Goal: Task Accomplishment & Management: Complete application form

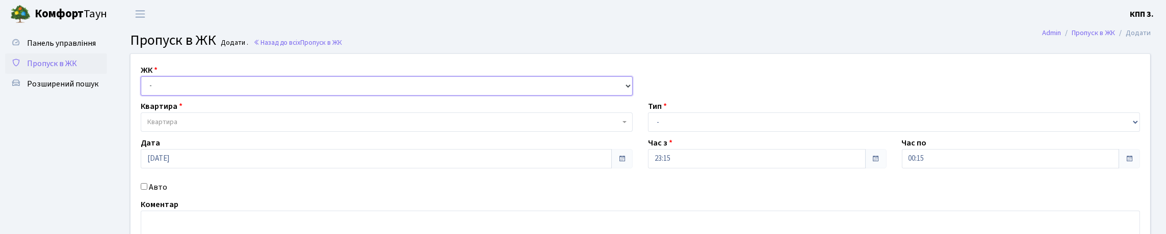
drag, startPoint x: 188, startPoint y: 99, endPoint x: 187, endPoint y: 110, distance: 10.8
click at [187, 96] on select "- КТ, вул. Регенераторна, 4 КТ2, просп. Соборності, 17 КТ3, вул. Березнева, 16 …" at bounding box center [387, 85] width 492 height 19
select select "271"
click at [143, 88] on select "- КТ, вул. Регенераторна, 4 КТ2, просп. Соборності, 17 КТ3, вул. Березнева, 16 …" at bounding box center [387, 85] width 492 height 19
select select
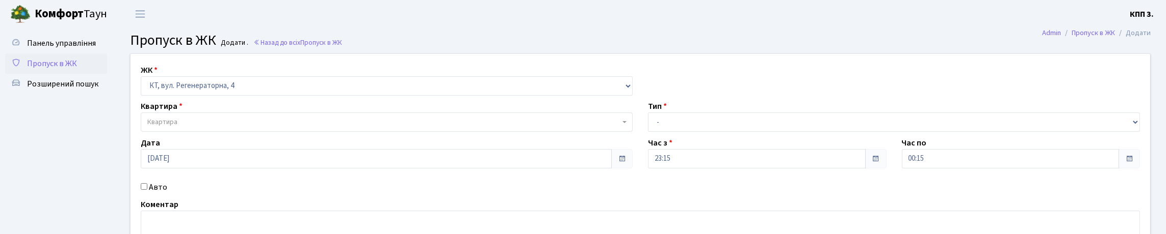
click at [193, 127] on span "Квартира" at bounding box center [383, 122] width 472 height 10
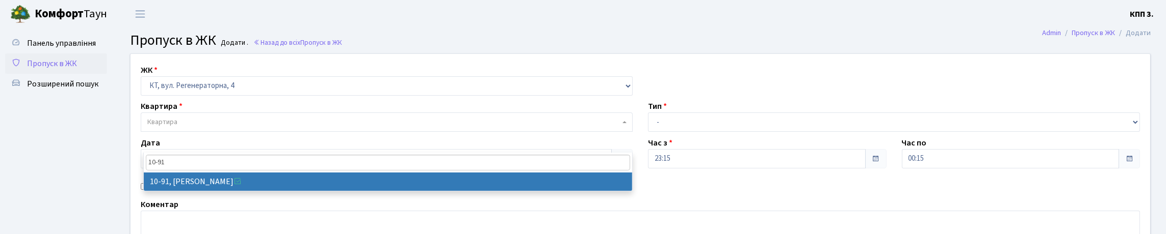
type input "10-91"
select select "6660"
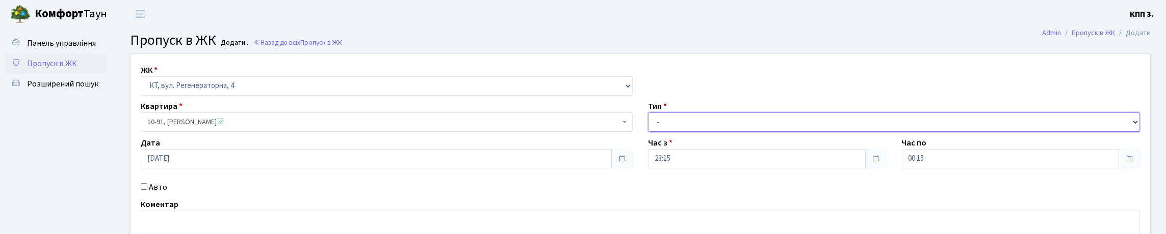
click at [649, 132] on select "- Доставка Таксі Гості Сервіс" at bounding box center [894, 122] width 492 height 19
select select "2"
click at [648, 132] on select "- Доставка Таксі Гості Сервіс" at bounding box center [894, 122] width 492 height 19
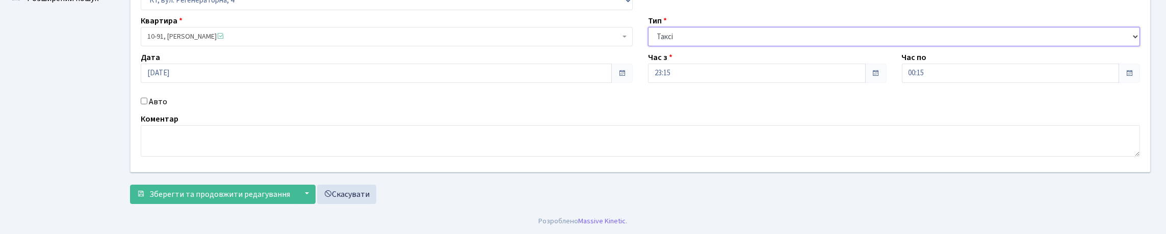
scroll to position [102, 0]
click at [174, 108] on div "Авто" at bounding box center [386, 102] width 507 height 12
click at [167, 108] on label "Авто" at bounding box center [158, 102] width 18 height 12
click at [147, 104] on input "Авто" at bounding box center [144, 101] width 7 height 7
checkbox input "true"
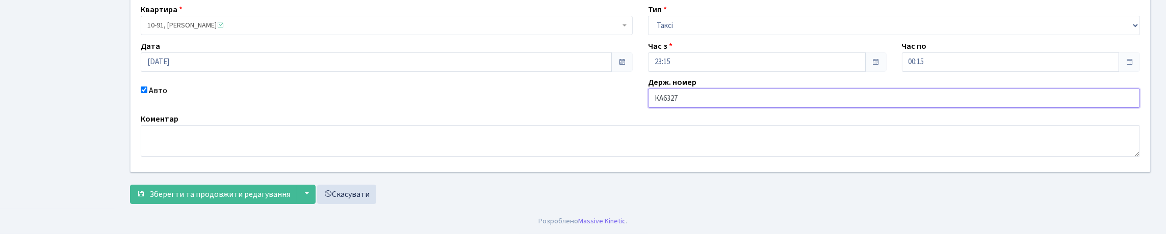
type input "КА6327КН"
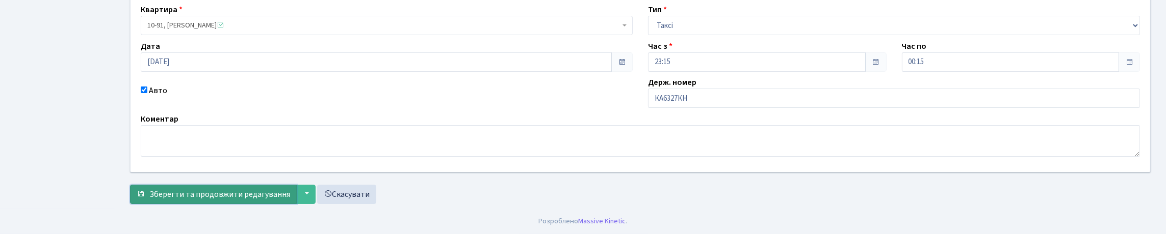
click at [218, 194] on span "Зберегти та продовжити редагування" at bounding box center [219, 194] width 141 height 11
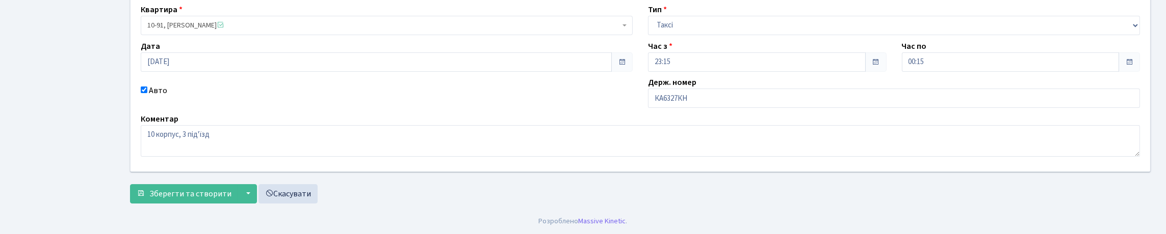
scroll to position [153, 0]
click at [216, 200] on span "Зберегти та створити" at bounding box center [190, 194] width 82 height 11
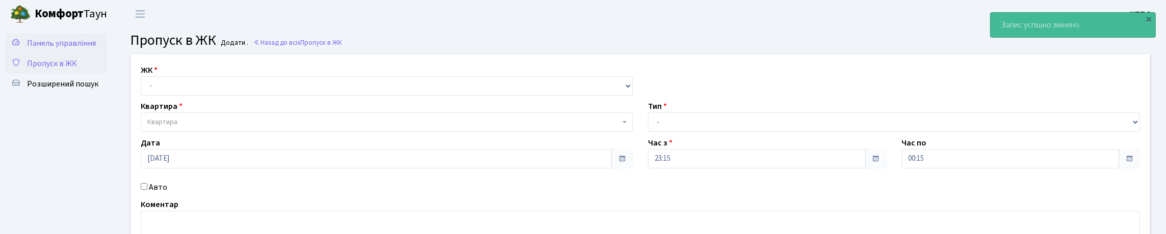
click at [66, 54] on link "Панель управління" at bounding box center [56, 43] width 102 height 20
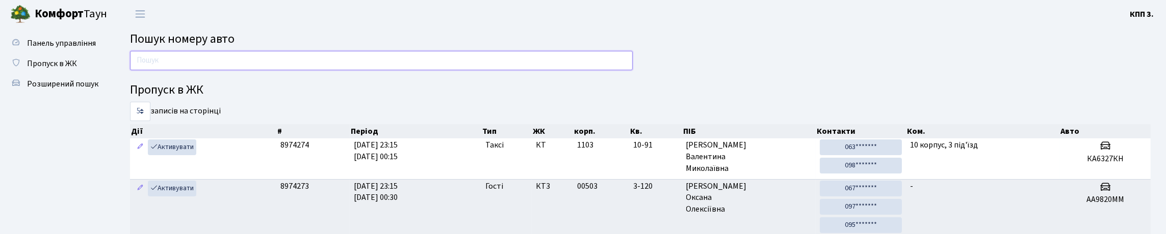
drag, startPoint x: 258, startPoint y: 63, endPoint x: 256, endPoint y: 69, distance: 6.6
click at [258, 64] on input "text" at bounding box center [381, 60] width 503 height 19
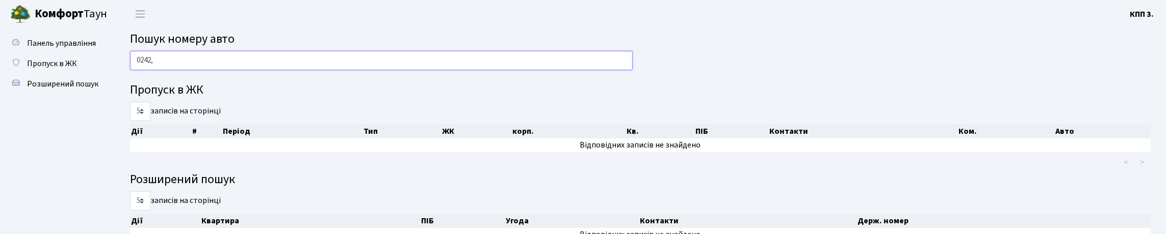
type input "0242"
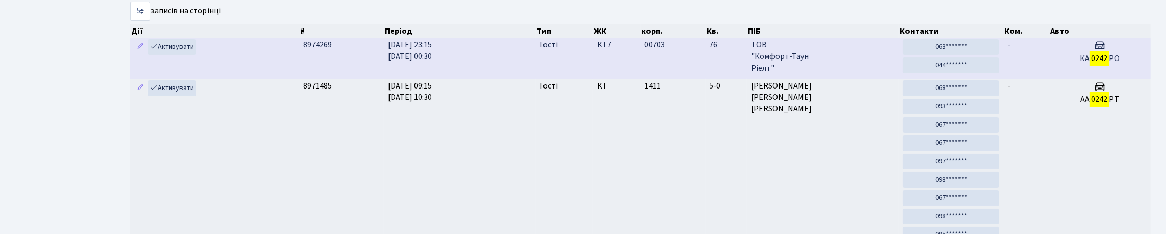
scroll to position [102, 0]
click at [1084, 62] on h5 "КА 0242 РО" at bounding box center [1099, 57] width 93 height 10
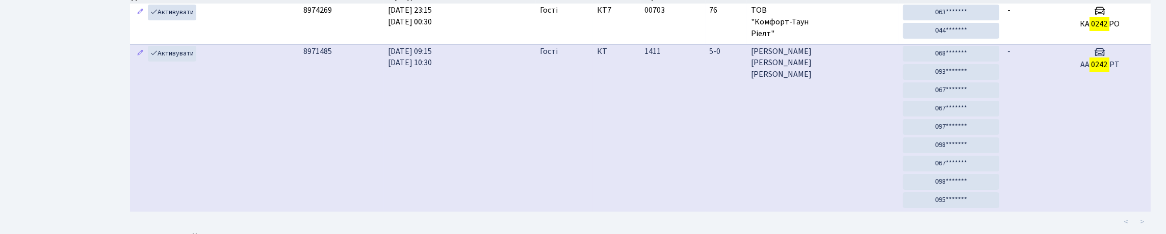
scroll to position [153, 0]
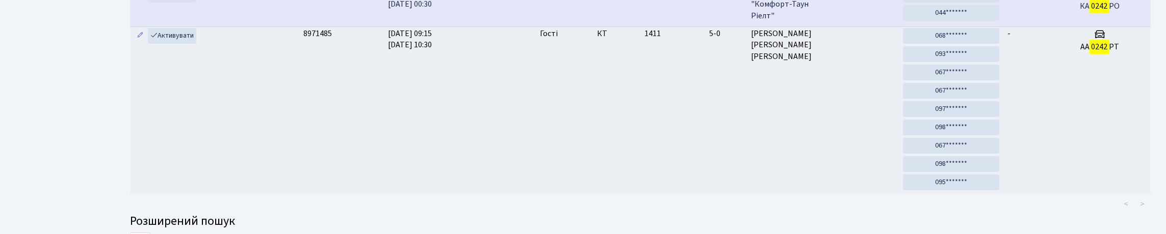
click at [652, 26] on td "00703" at bounding box center [672, 6] width 65 height 40
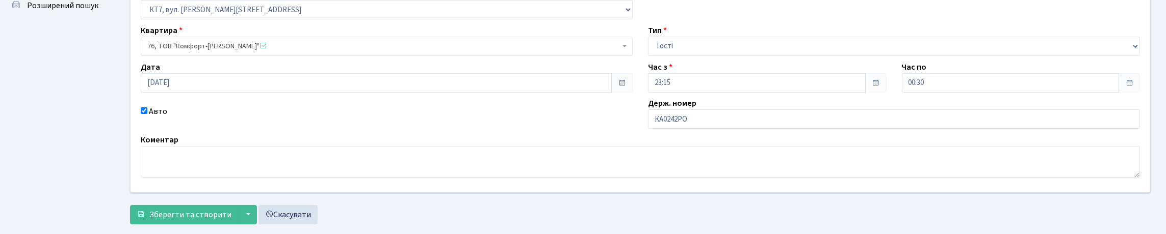
scroll to position [102, 0]
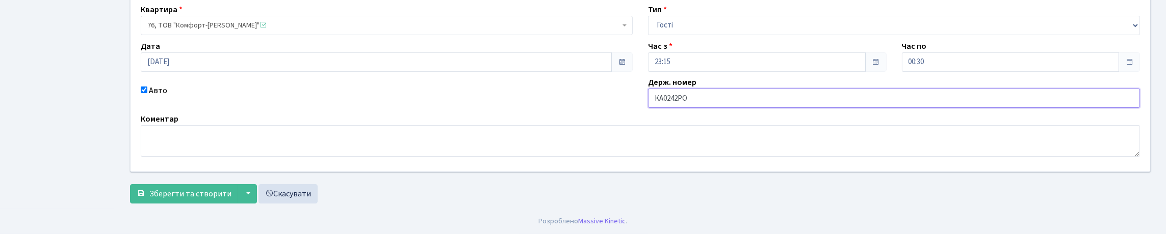
click at [748, 108] on input "КА0242РО" at bounding box center [894, 98] width 492 height 19
type input "КА0242РІ"
click at [206, 194] on span "Зберегти та створити" at bounding box center [190, 194] width 82 height 11
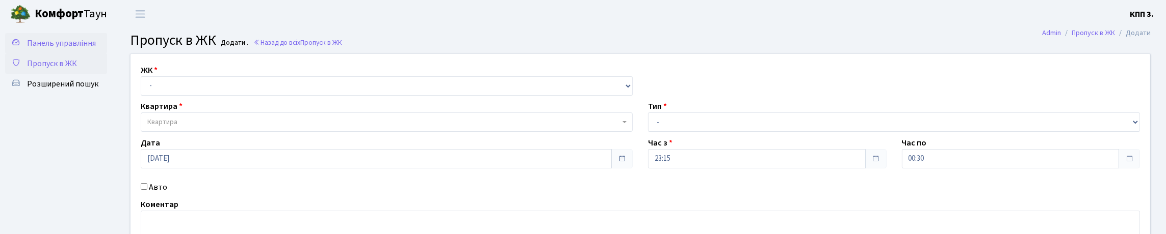
click at [60, 49] on span "Панель управління" at bounding box center [61, 43] width 69 height 11
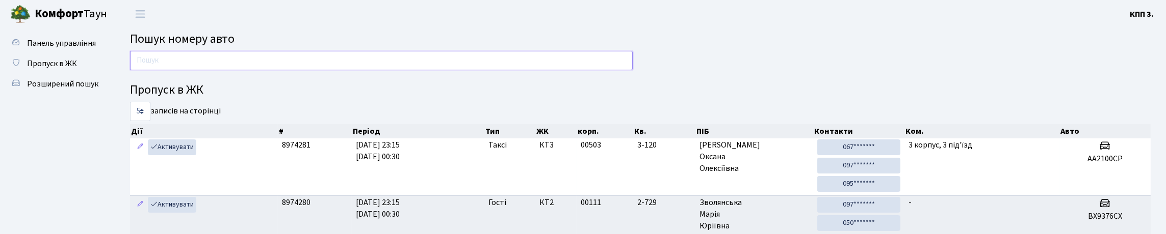
click at [212, 61] on input "text" at bounding box center [381, 60] width 503 height 19
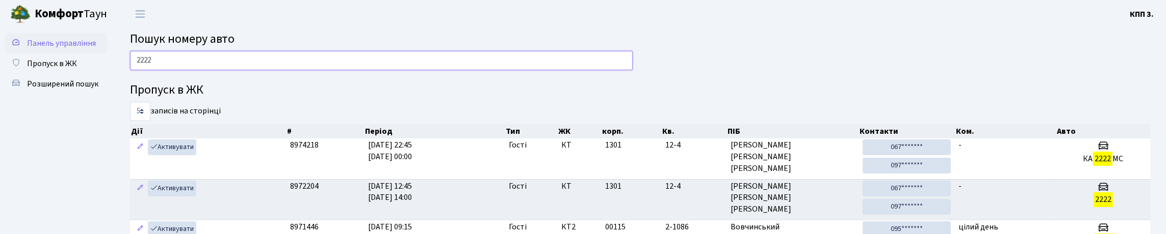
type input "2222"
click at [50, 49] on span "Панель управління" at bounding box center [61, 43] width 69 height 11
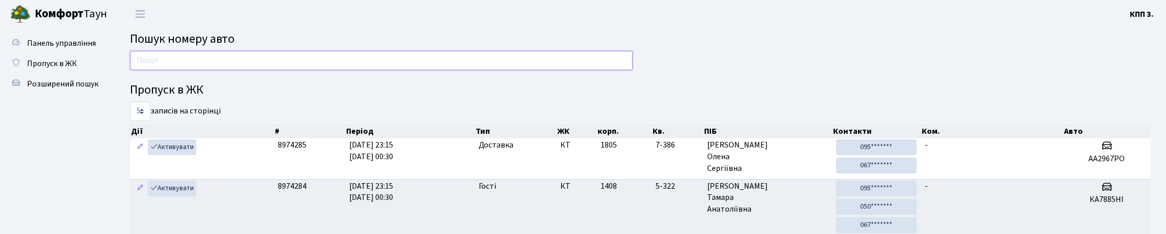
click at [198, 64] on input "text" at bounding box center [381, 60] width 503 height 19
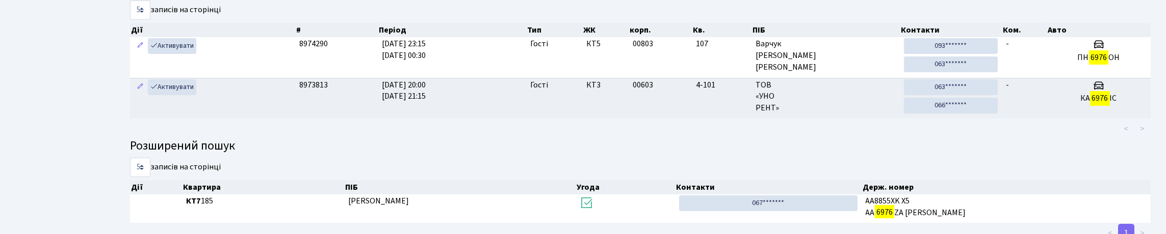
scroll to position [102, 0]
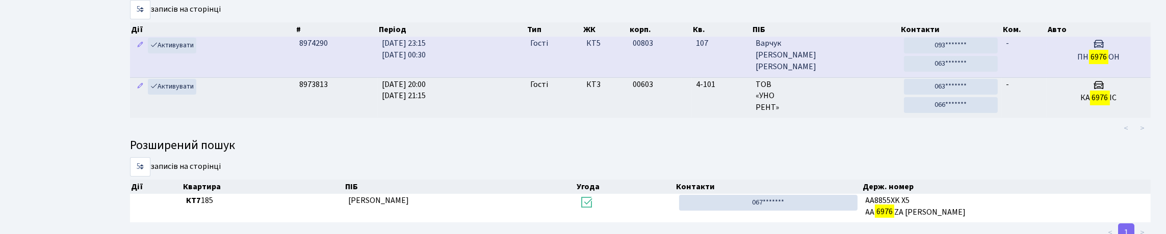
type input "6976"
click at [717, 77] on td "107" at bounding box center [722, 57] width 60 height 40
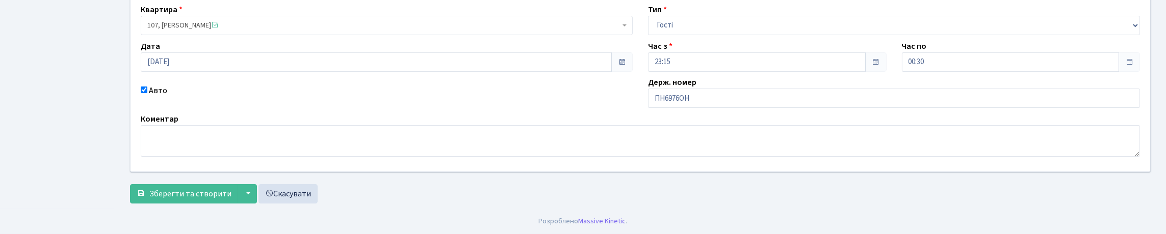
scroll to position [102, 0]
click at [665, 108] on input "ПН6976ОН" at bounding box center [894, 98] width 492 height 19
type input "АН6976ОН"
click at [217, 189] on span "Зберегти та створити" at bounding box center [190, 194] width 82 height 11
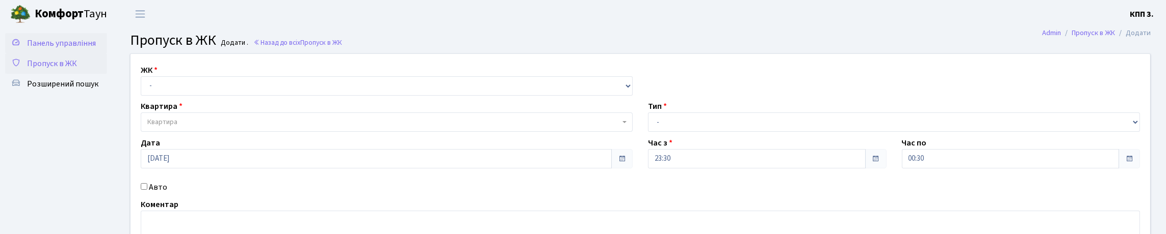
click at [69, 54] on link "Панель управління" at bounding box center [56, 43] width 102 height 20
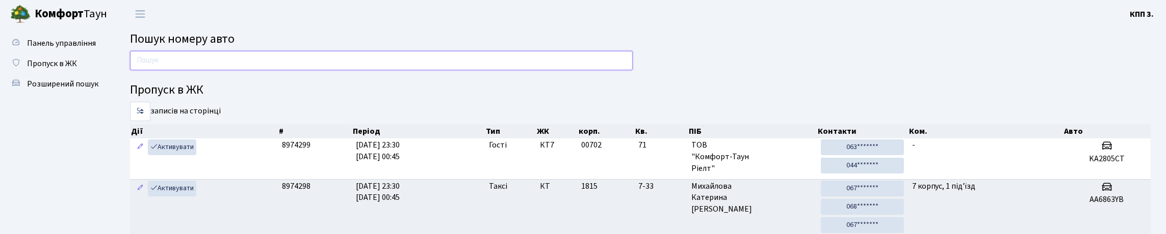
click at [365, 56] on input "text" at bounding box center [381, 60] width 503 height 19
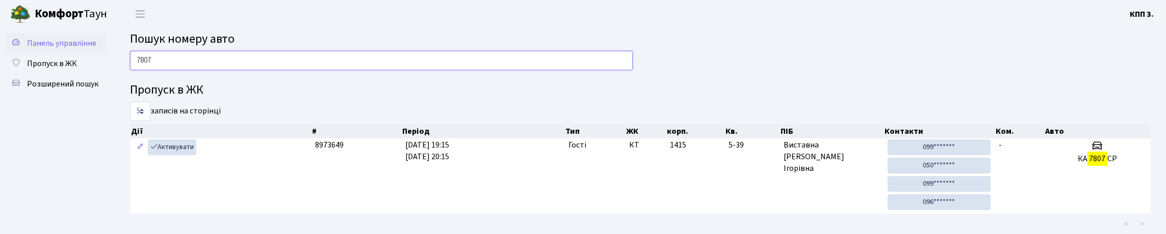
type input "7807"
click at [81, 54] on link "Панель управління" at bounding box center [56, 43] width 102 height 20
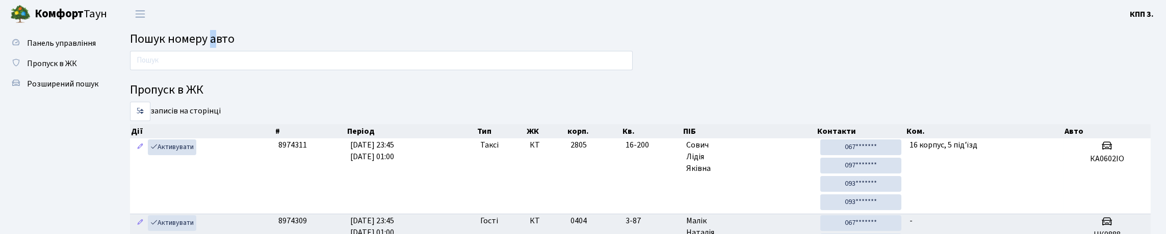
drag, startPoint x: 233, startPoint y: 39, endPoint x: 235, endPoint y: 46, distance: 7.4
click at [234, 46] on span "Пошук номеру авто" at bounding box center [182, 39] width 104 height 18
click at [244, 70] on input "text" at bounding box center [381, 60] width 503 height 19
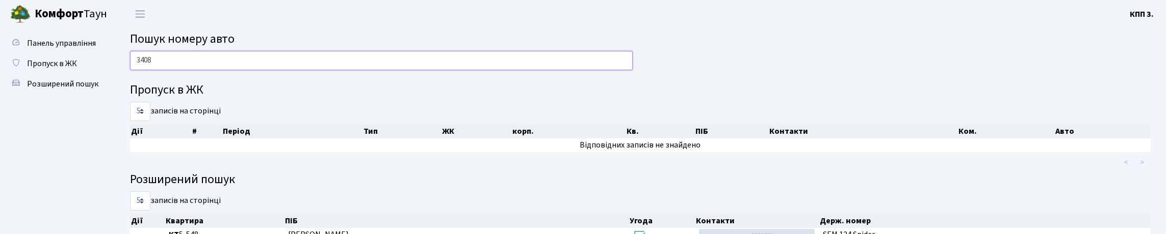
click at [214, 61] on input "3408" at bounding box center [381, 60] width 503 height 19
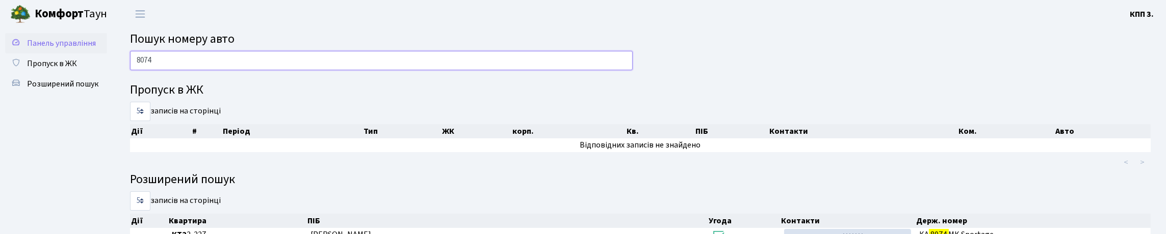
type input "8074"
click at [62, 54] on link "Панель управління" at bounding box center [56, 43] width 102 height 20
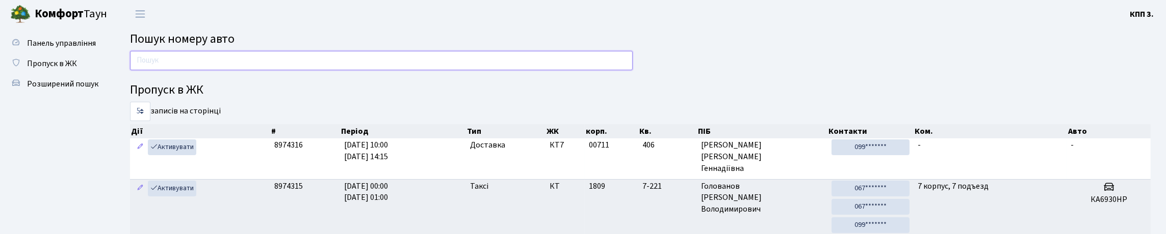
click at [297, 61] on input "text" at bounding box center [381, 60] width 503 height 19
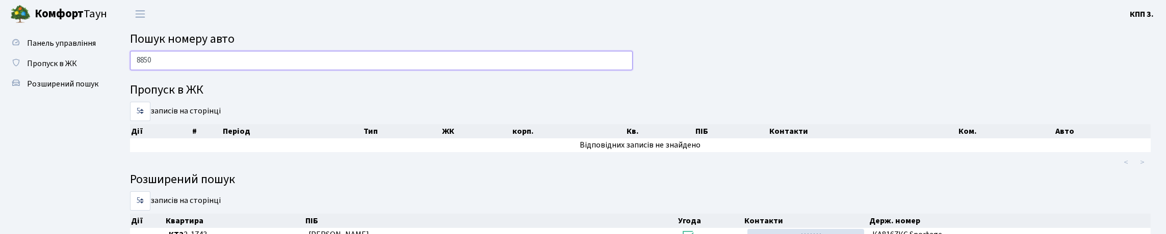
type input "8850"
click at [65, 74] on link "Пропуск в ЖК" at bounding box center [56, 64] width 102 height 20
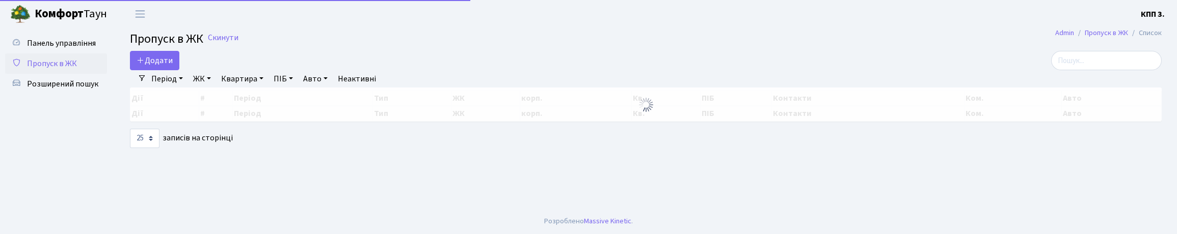
select select "25"
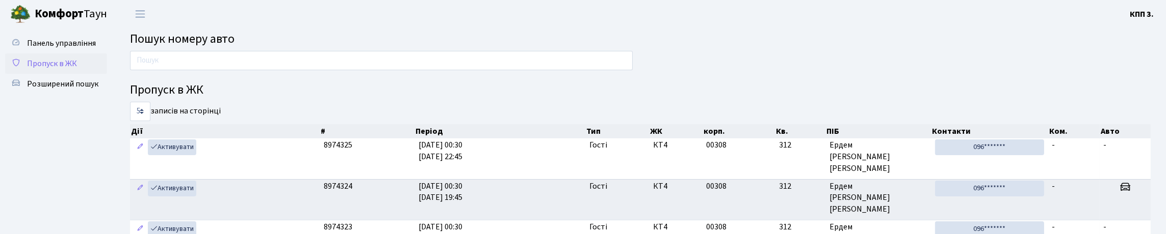
click at [67, 69] on span "Пропуск в ЖК" at bounding box center [52, 63] width 50 height 11
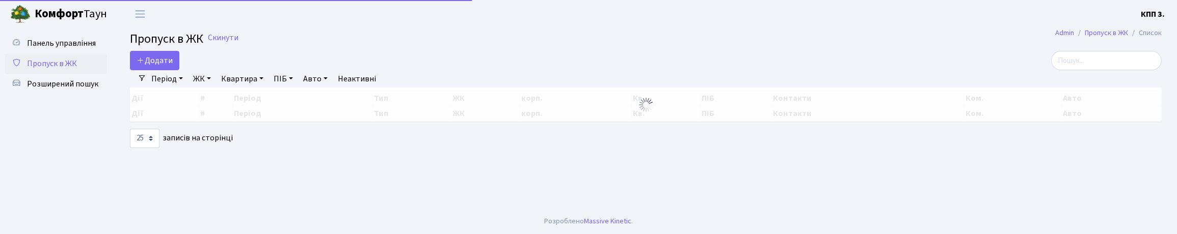
select select "25"
click at [137, 70] on link "Додати" at bounding box center [154, 60] width 49 height 19
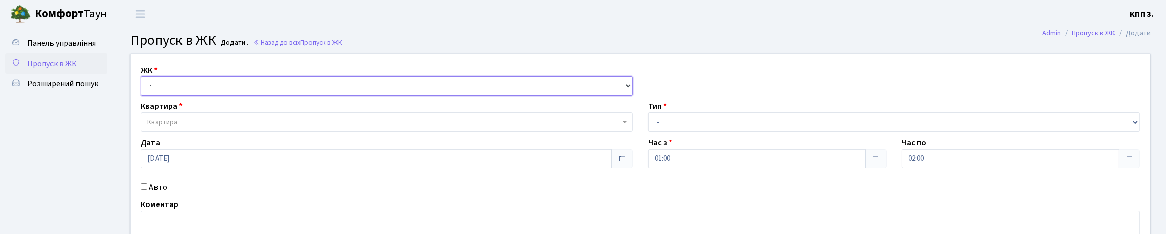
click at [169, 96] on select "- КТ, вул. Регенераторна, 4 КТ2, просп. Соборності, 17 КТ3, вул. Березнева, 16 …" at bounding box center [387, 85] width 492 height 19
select select "304"
click at [143, 88] on select "- КТ, вул. Регенераторна, 4 КТ2, просп. Соборності, 17 КТ3, вул. Березнева, 16 …" at bounding box center [387, 85] width 492 height 19
select select
click at [210, 127] on span "Квартира" at bounding box center [383, 122] width 472 height 10
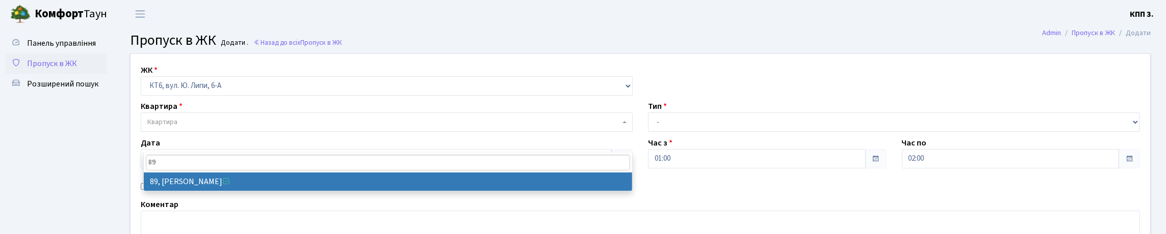
type input "89"
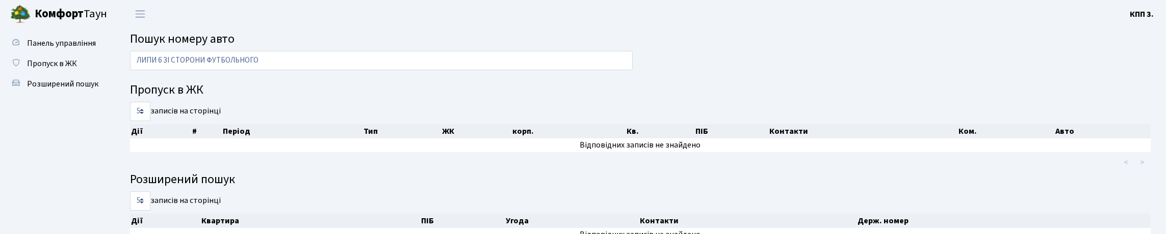
click at [274, 68] on input "ЛИПИ 6 ЗІ СТОРОНИ ФУТБОЛЬНОГО" at bounding box center [381, 60] width 503 height 19
click at [285, 70] on input "ЛИПИ 6 ЗІ СТОРОНИ ФУТБОЛЬНОГО" at bounding box center [381, 60] width 503 height 19
click at [305, 70] on input "ЛИПИ 6 ЗІ СТОРОНИ ФУТБОЛЬНОГО" at bounding box center [381, 60] width 503 height 19
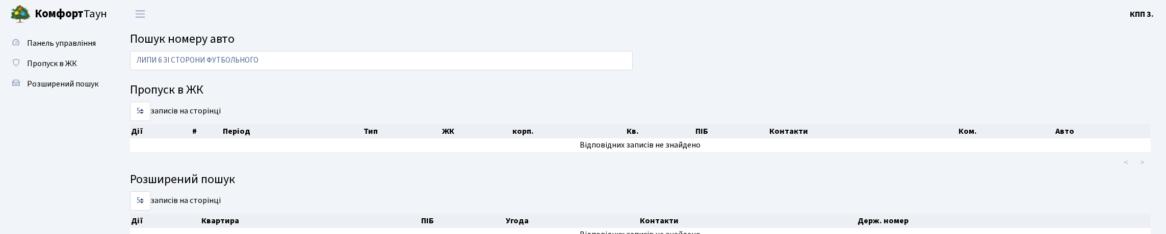
click at [305, 70] on input "ЛИПИ 6 ЗІ СТОРОНИ ФУТБОЛЬНОГО" at bounding box center [381, 60] width 503 height 19
click at [313, 70] on input "ЛИПИ 6 ЗІ СТОРОНИ ФУТБОЛЬНОГО" at bounding box center [381, 60] width 503 height 19
click at [173, 69] on input "ЛИПИ 6 ЗІ СТОРОНИ ФУТБОЛЬНОГО ПОЛЯ" at bounding box center [381, 60] width 503 height 19
type input "ЛИПИ 6 АЗІ СТОРОНИ ФУТБОЛЬНОГО ПОЛЯ"
click at [283, 61] on input "ЛИПИ 6 АЗІ СТОРОНИ ФУТБОЛЬНОГО ПОЛЯ" at bounding box center [381, 60] width 503 height 19
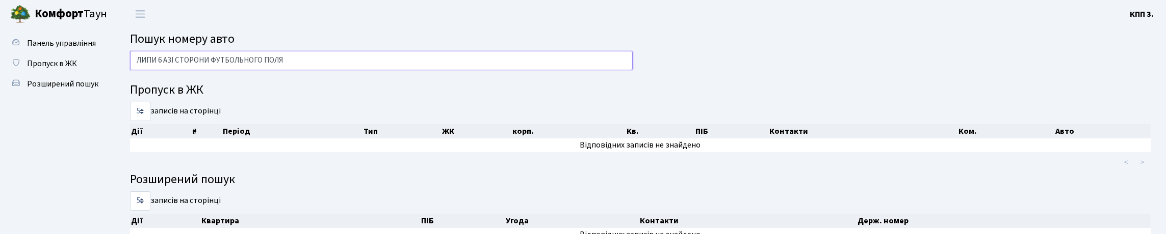
click at [283, 61] on input "ЛИПИ 6 АЗІ СТОРОНИ ФУТБОЛЬНОГО ПОЛЯ" at bounding box center [381, 60] width 503 height 19
click at [337, 70] on input "ЛИПИ 6 АЗІ СТОРОНИ ФУТБОЛЬНОГО ПОЛЯ" at bounding box center [381, 60] width 503 height 19
click at [334, 69] on input "ЛИПИ 6 АЗІ СТОРОНИ ФУТБОЛЬНОГО ПОЛЯ" at bounding box center [381, 60] width 503 height 19
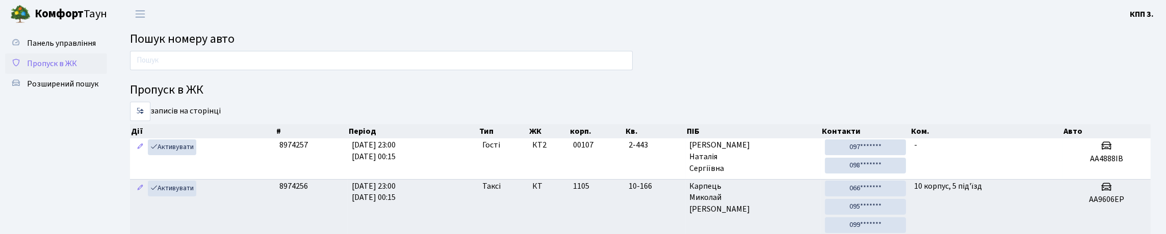
click at [77, 69] on span "Пропуск в ЖК" at bounding box center [52, 63] width 50 height 11
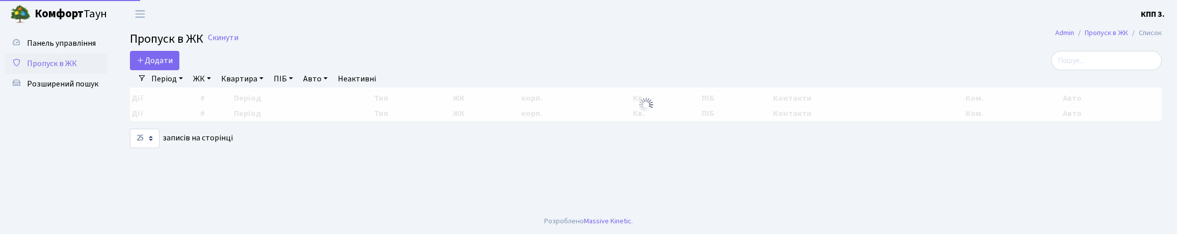
select select "25"
click at [173, 66] on span "Додати" at bounding box center [155, 60] width 36 height 11
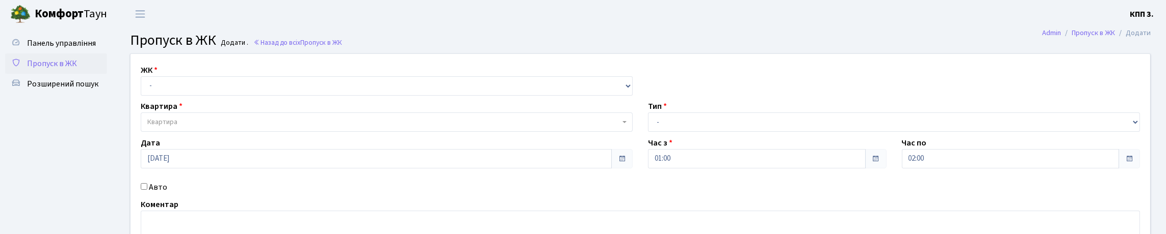
click at [77, 69] on span "Пропуск в ЖК" at bounding box center [52, 63] width 50 height 11
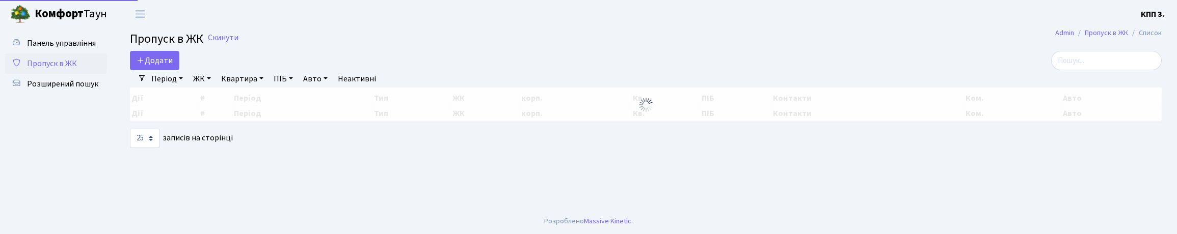
select select "25"
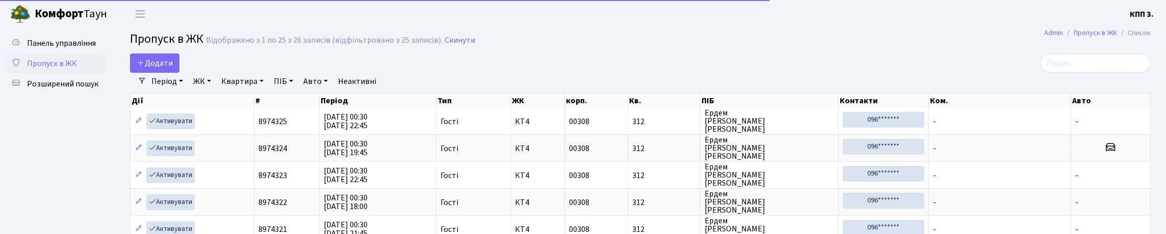
click at [215, 90] on link "ЖК" at bounding box center [202, 81] width 26 height 17
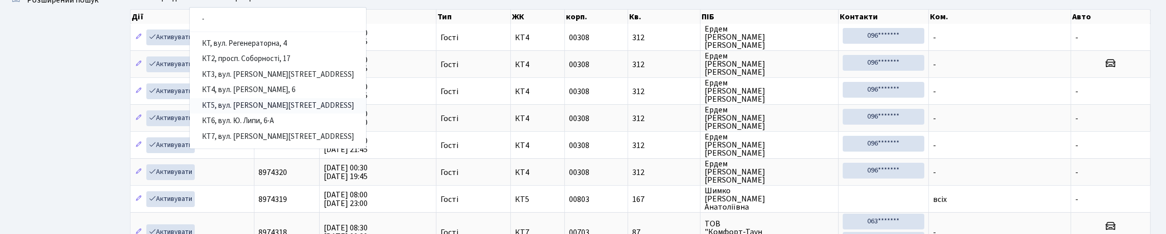
scroll to position [102, 0]
